Goal: Find contact information: Find contact information

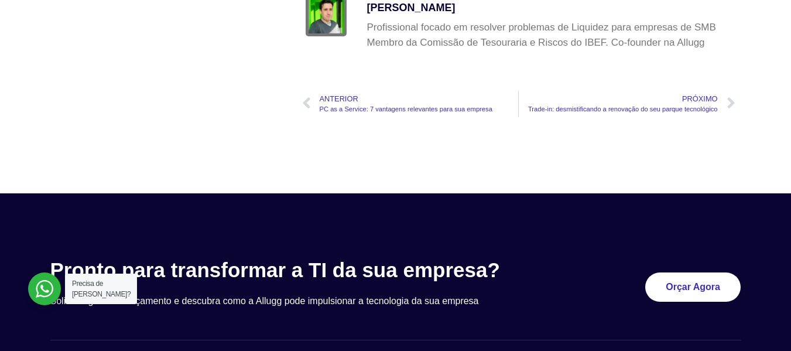
scroll to position [3856, 0]
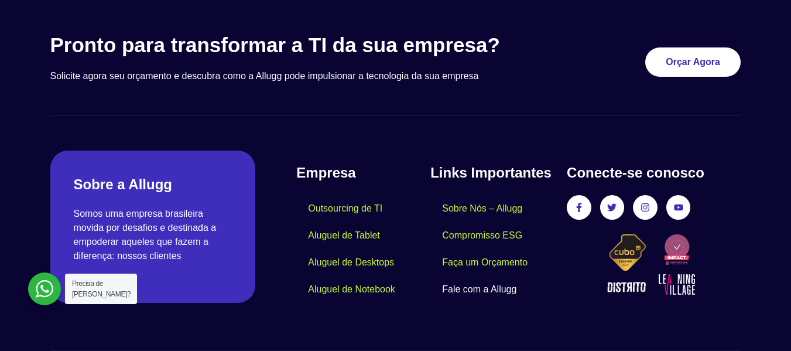
click at [466, 276] on link "Fale com a Allugg" at bounding box center [479, 289] width 98 height 27
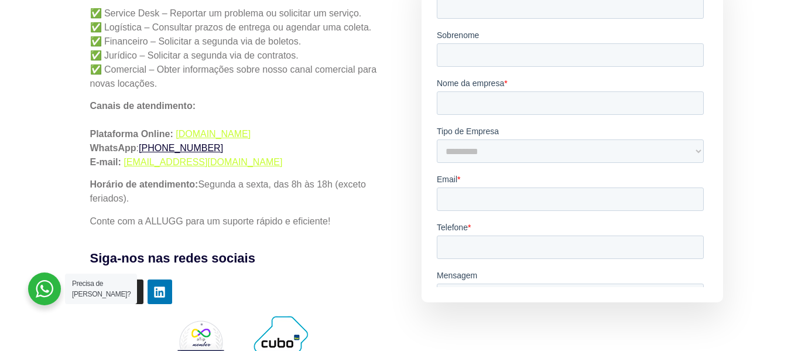
drag, startPoint x: 245, startPoint y: 148, endPoint x: 160, endPoint y: 149, distance: 84.9
click at [160, 149] on p "Canais de atendimento: Plataforma Online: simples.allugg.com.br WhatsApp : +55 …" at bounding box center [239, 134] width 298 height 70
copy link "(19) 99972-1611"
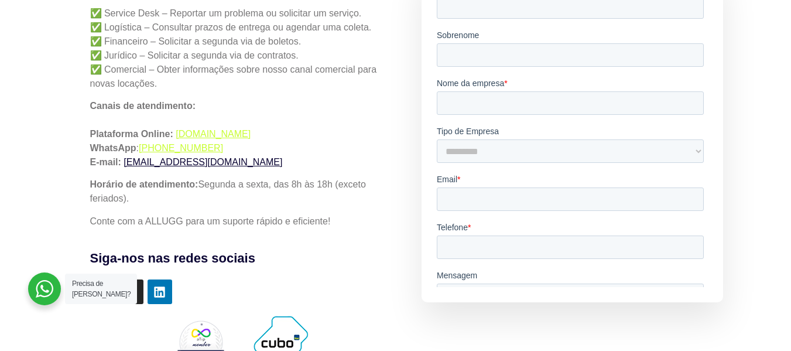
drag, startPoint x: 279, startPoint y: 167, endPoint x: 132, endPoint y: 167, distance: 147.0
click at [123, 167] on p "Canais de atendimento: Plataforma Online: simples.allugg.com.br WhatsApp : +55 …" at bounding box center [239, 134] width 298 height 70
copy link "servicedesk-help@allugg.com.br"
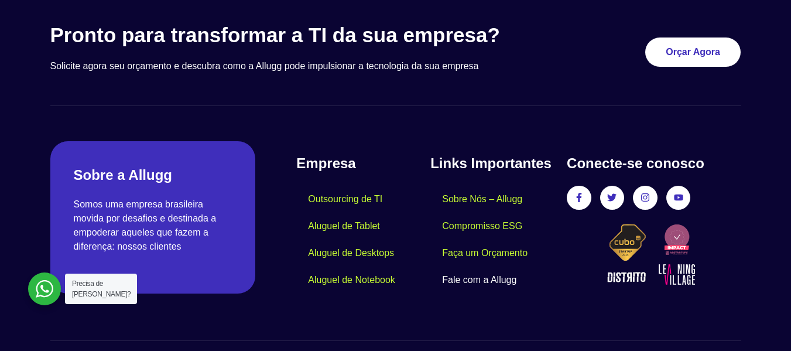
scroll to position [813, 0]
